Goal: Find contact information

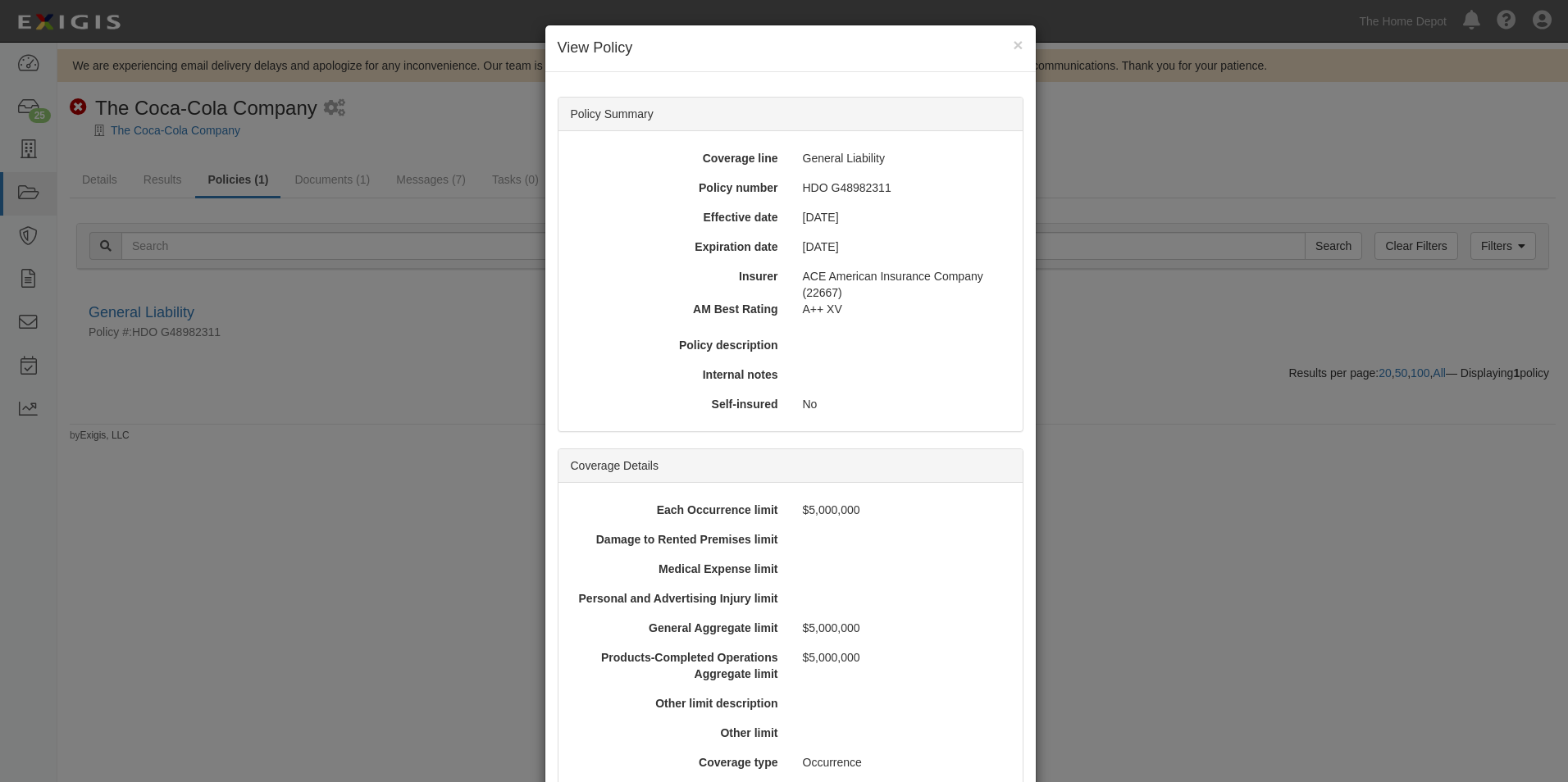
scroll to position [376, 0]
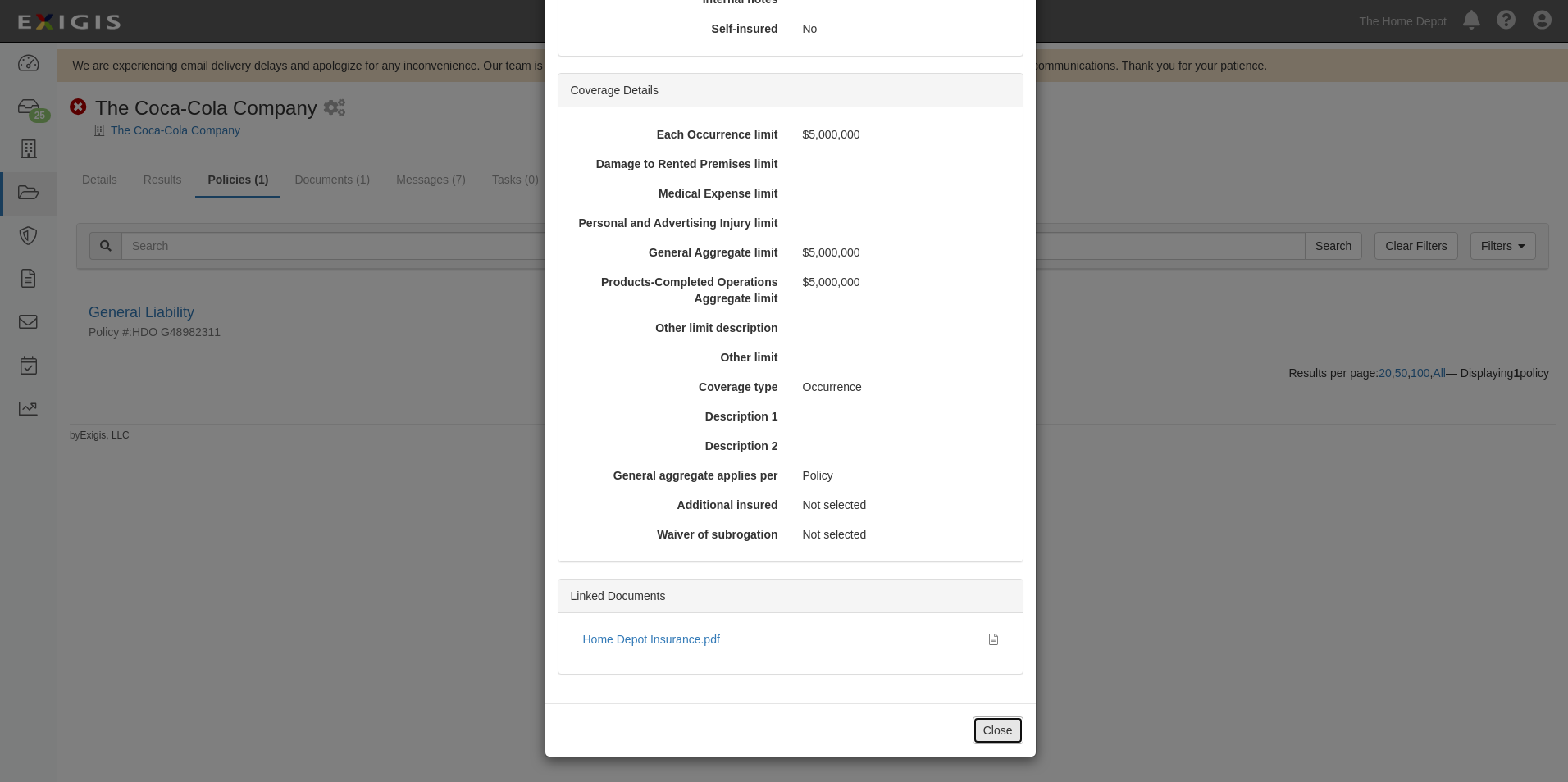
click at [972, 730] on button "Close" at bounding box center [998, 731] width 51 height 28
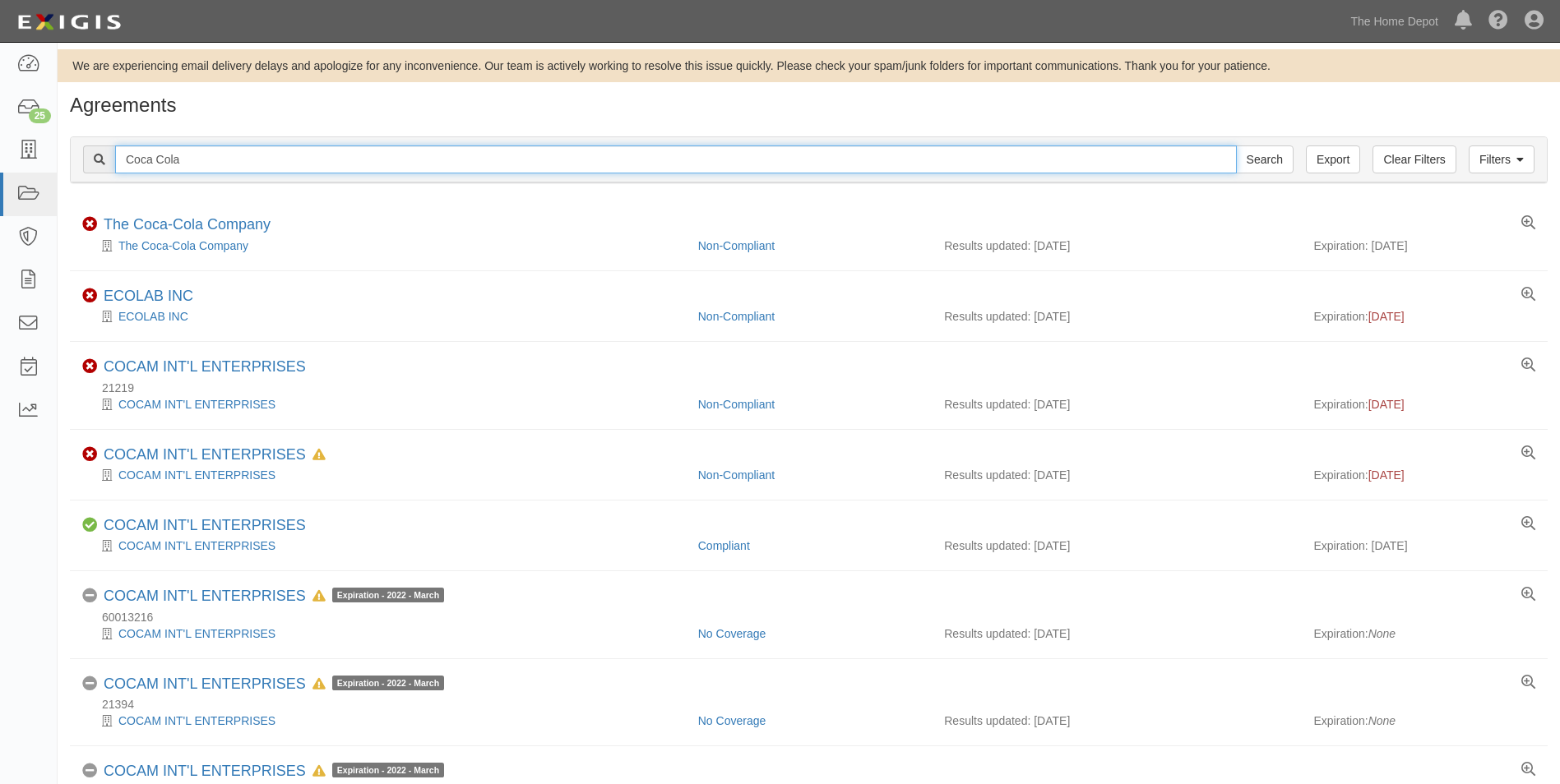
click at [190, 158] on input "Coca Cola" at bounding box center [675, 159] width 1121 height 28
type input "TUFF SHED"
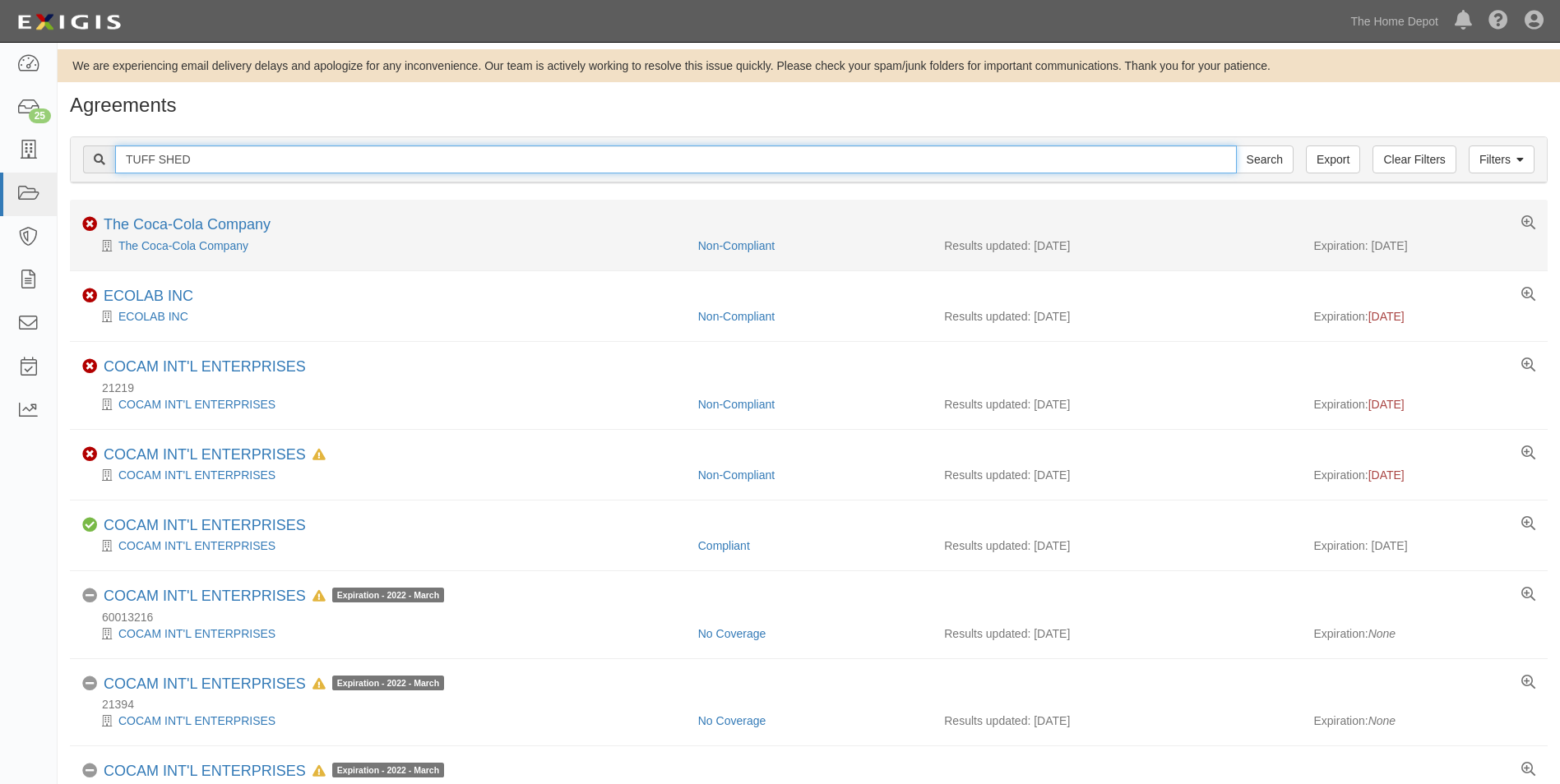
click at [1236, 145] on input "Search" at bounding box center [1265, 159] width 58 height 28
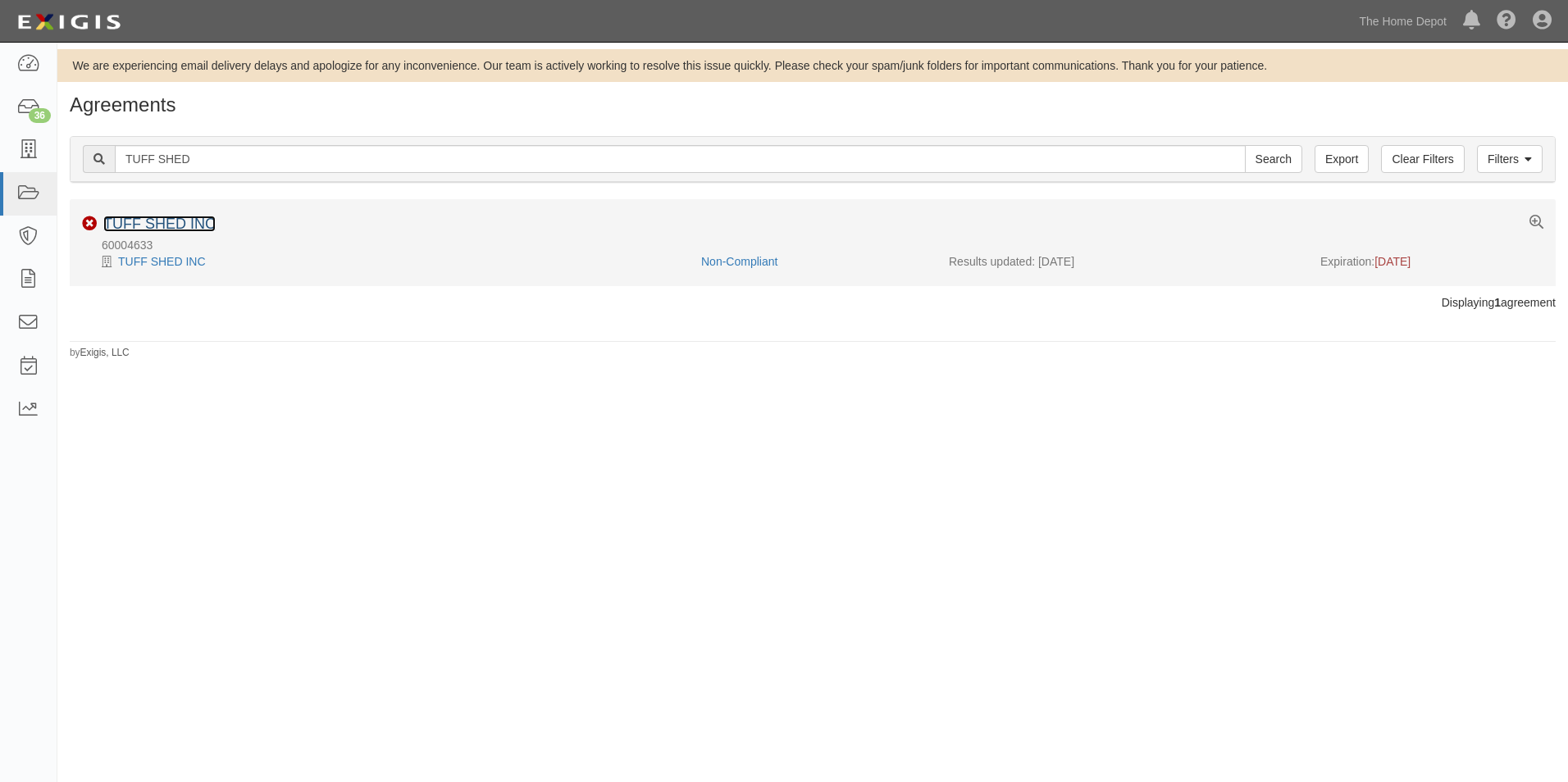
click at [185, 222] on link "TUFF SHED INC" at bounding box center [159, 224] width 112 height 16
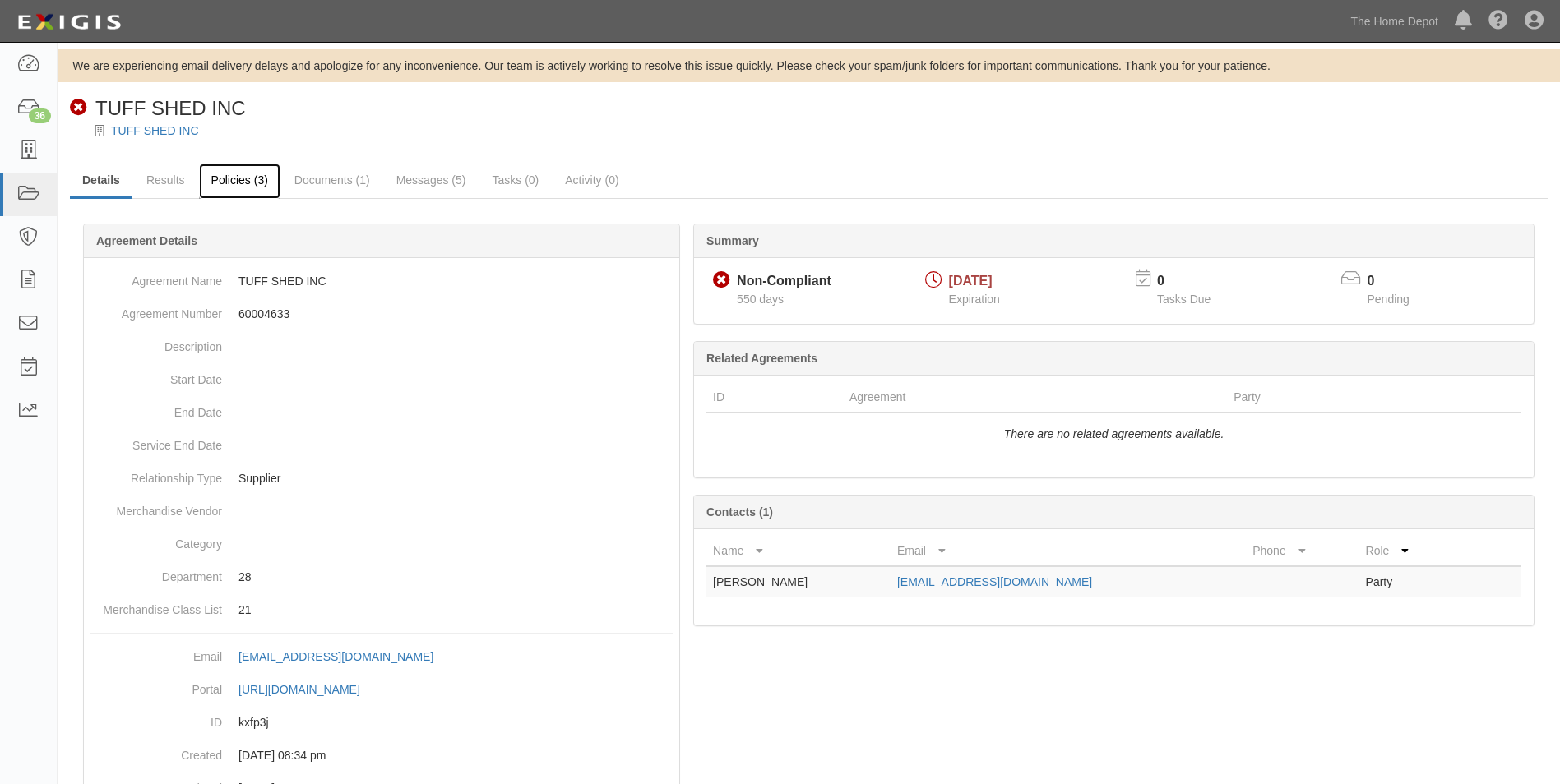
click at [232, 182] on link "Policies (3)" at bounding box center [240, 181] width 82 height 36
drag, startPoint x: 1048, startPoint y: 586, endPoint x: 896, endPoint y: 594, distance: 152.2
click at [896, 594] on td "[EMAIL_ADDRESS][DOMAIN_NAME]" at bounding box center [1068, 582] width 355 height 31
copy link "[EMAIL_ADDRESS][DOMAIN_NAME]"
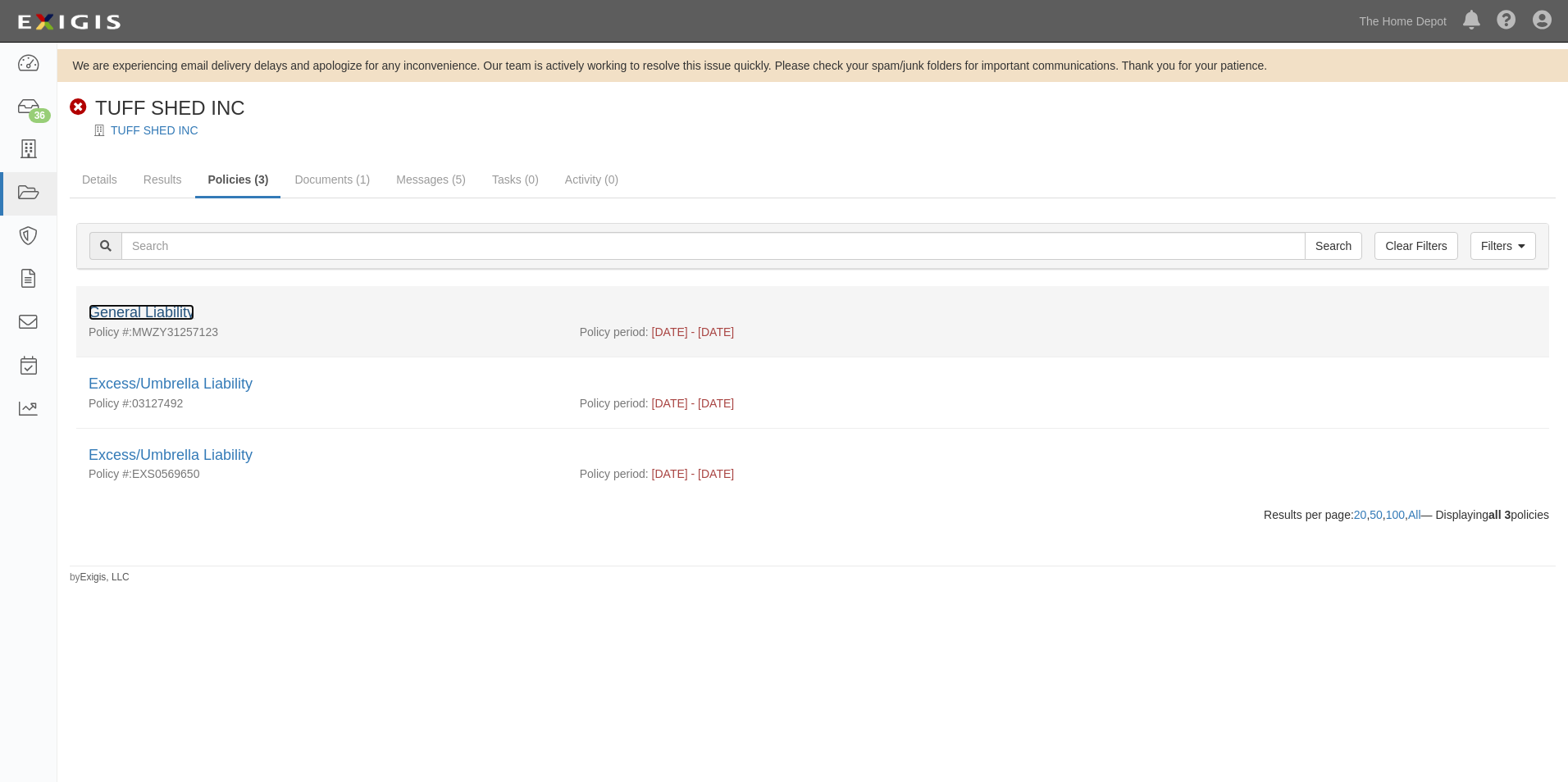
click at [176, 314] on link "General Liability" at bounding box center [141, 312] width 105 height 16
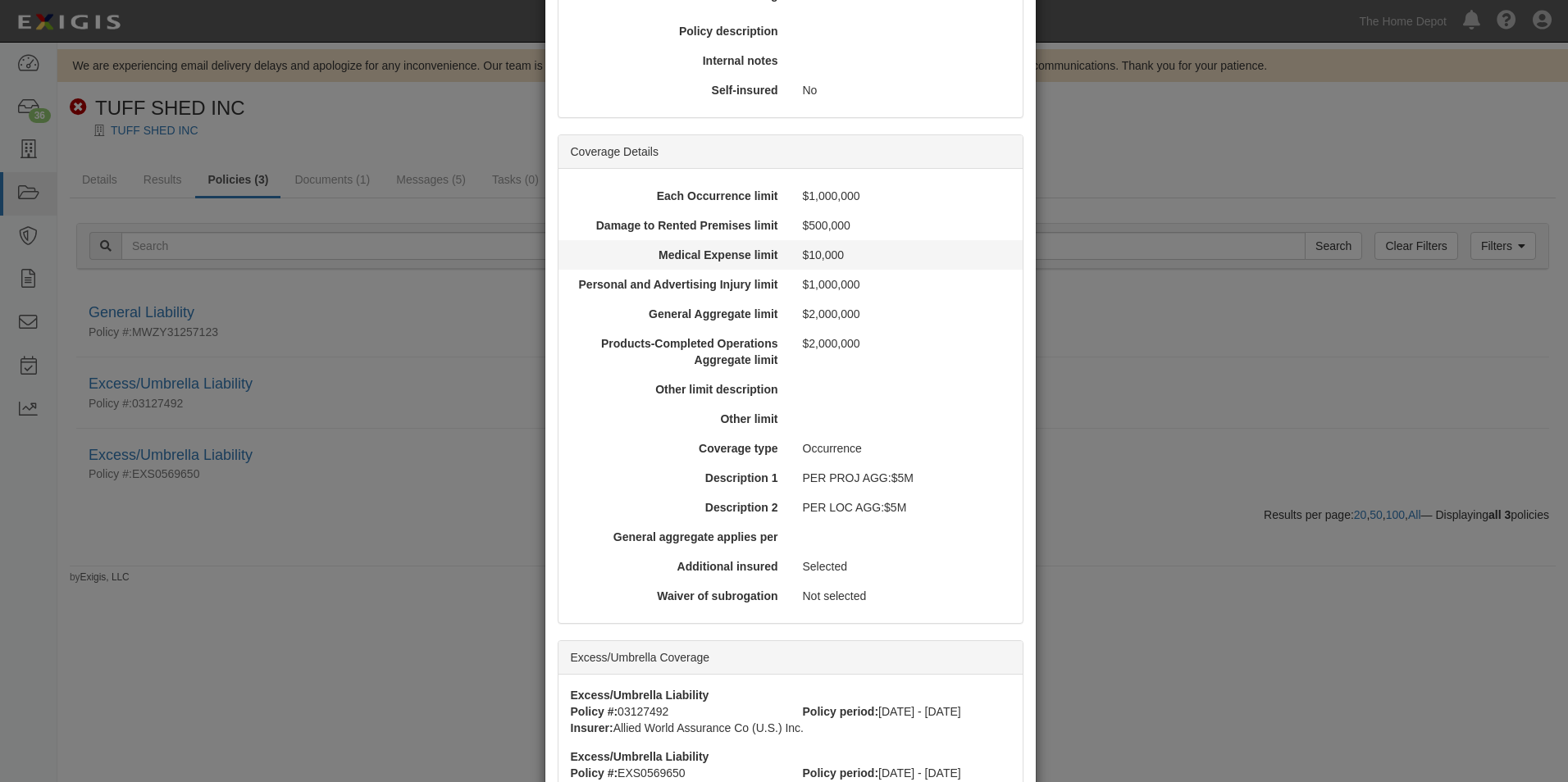
scroll to position [575, 0]
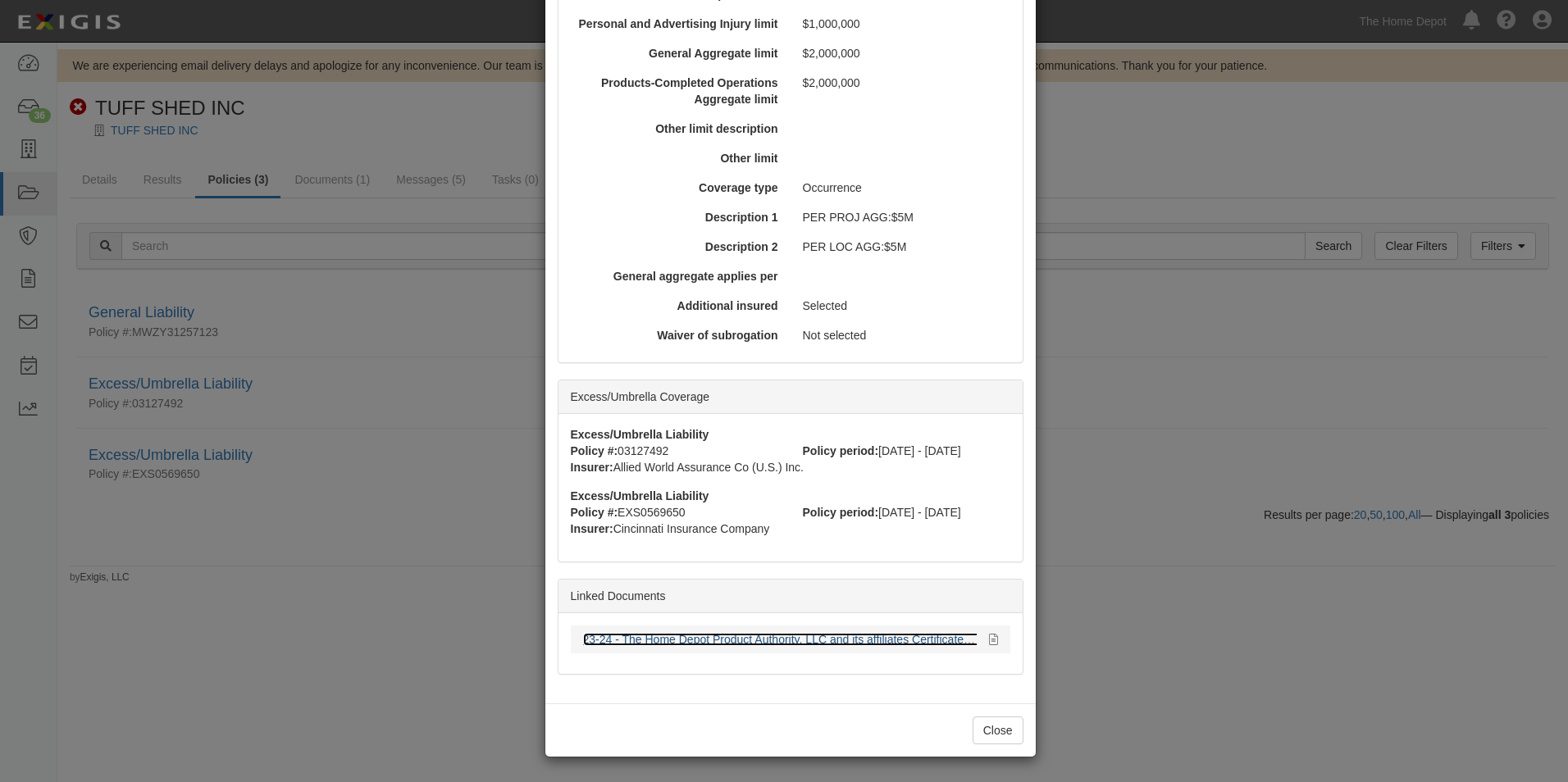
click at [770, 638] on link "23-24 - The Home Depot Product Authority, LLC and its affiliates Certificate .p…" at bounding box center [785, 639] width 404 height 13
click at [980, 729] on button "Close" at bounding box center [998, 731] width 51 height 28
